Goal: Task Accomplishment & Management: Manage account settings

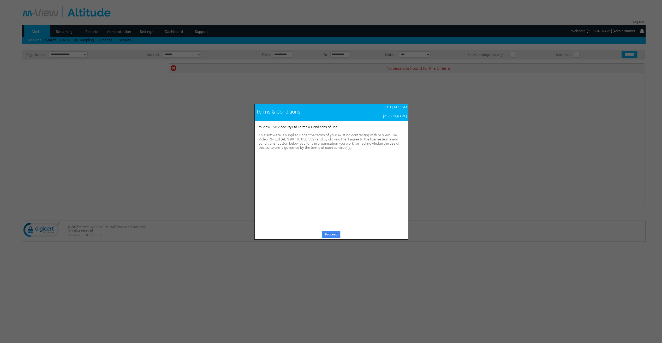
click at [332, 237] on link "Proceed" at bounding box center [331, 234] width 18 height 7
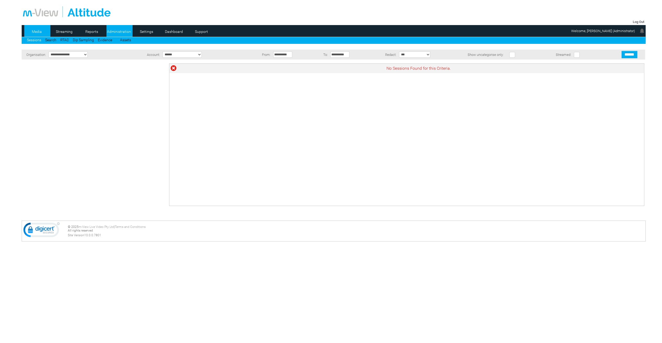
click at [118, 32] on link "Administration" at bounding box center [119, 32] width 25 height 8
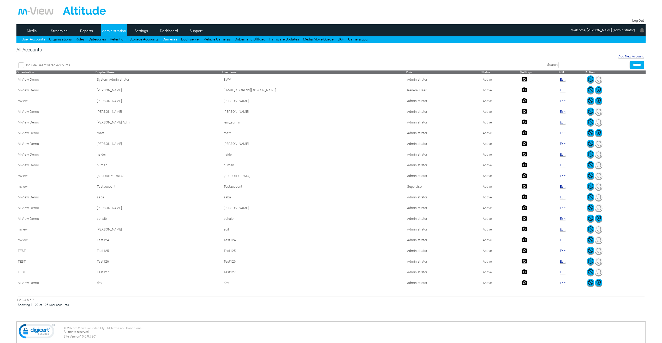
click at [167, 41] on link "Cameras" at bounding box center [169, 39] width 15 height 4
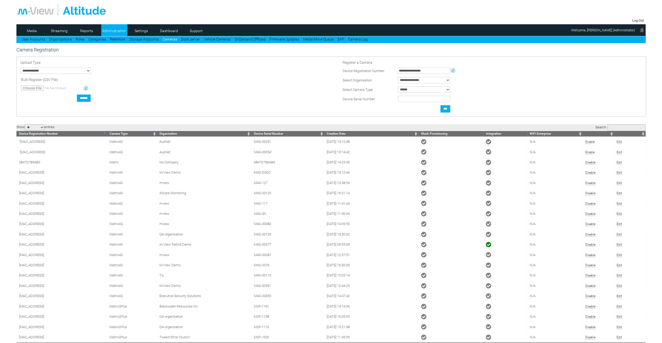
click at [615, 126] on input "Search:" at bounding box center [627, 127] width 38 height 7
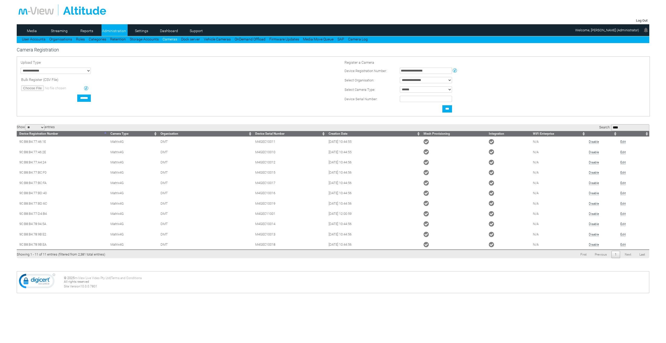
type input "****"
click at [130, 32] on link "Settings" at bounding box center [141, 31] width 25 height 8
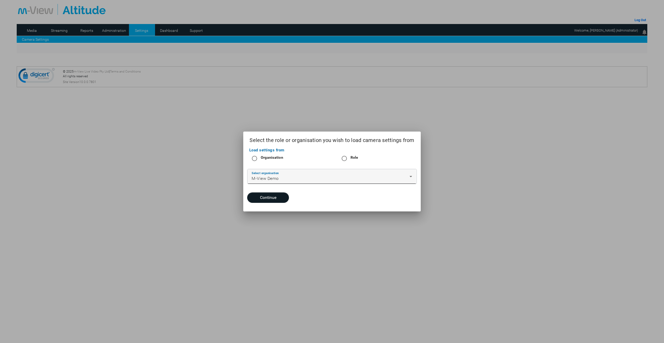
click at [286, 181] on div "M-View Demo" at bounding box center [331, 178] width 158 height 6
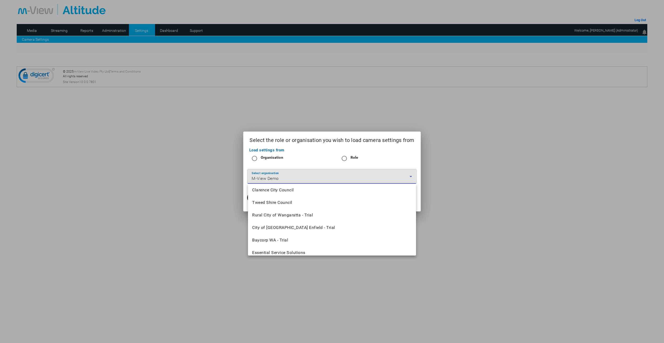
scroll to position [544, 0]
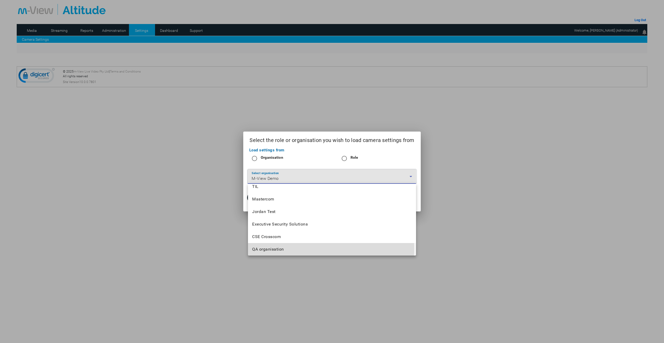
click at [288, 248] on mat-option "QA organisation" at bounding box center [332, 249] width 168 height 13
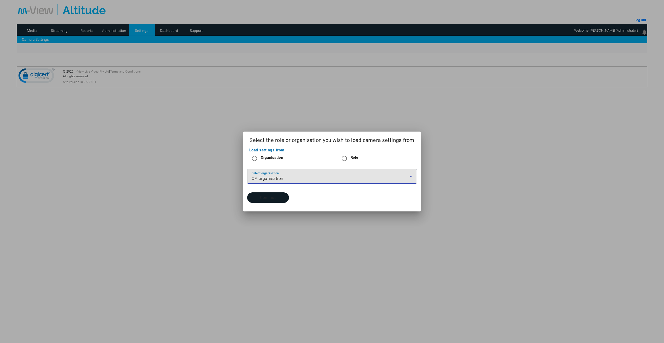
click at [274, 196] on button "Continue" at bounding box center [268, 197] width 42 height 10
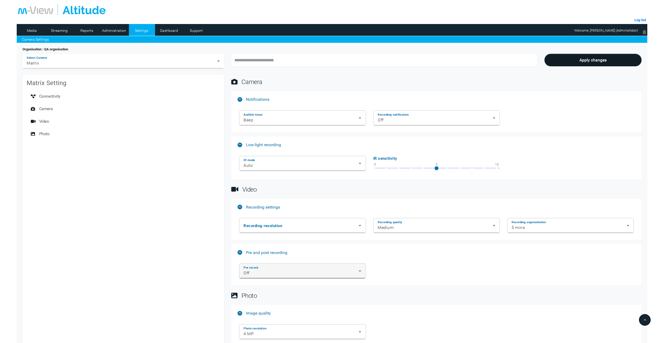
scroll to position [125, 0]
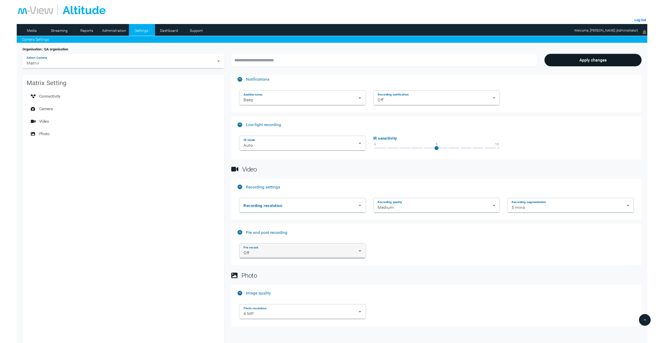
click at [289, 246] on div "Pre record Off" at bounding box center [303, 251] width 118 height 15
click at [418, 240] on div at bounding box center [332, 171] width 664 height 343
